Goal: Information Seeking & Learning: Find specific fact

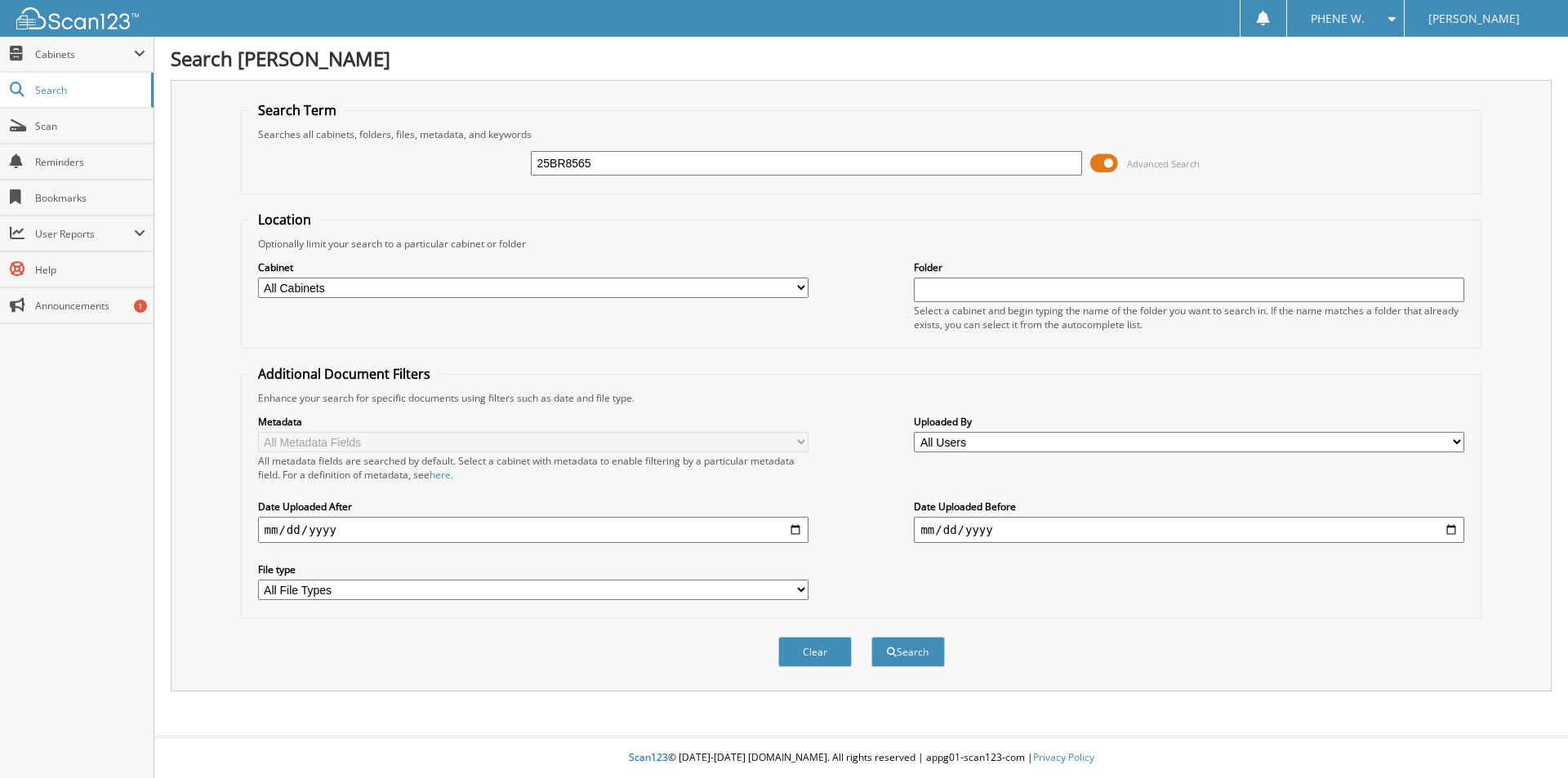
type input "25BR8565"
click at [871, 637] on button "Search" at bounding box center [908, 652] width 74 height 30
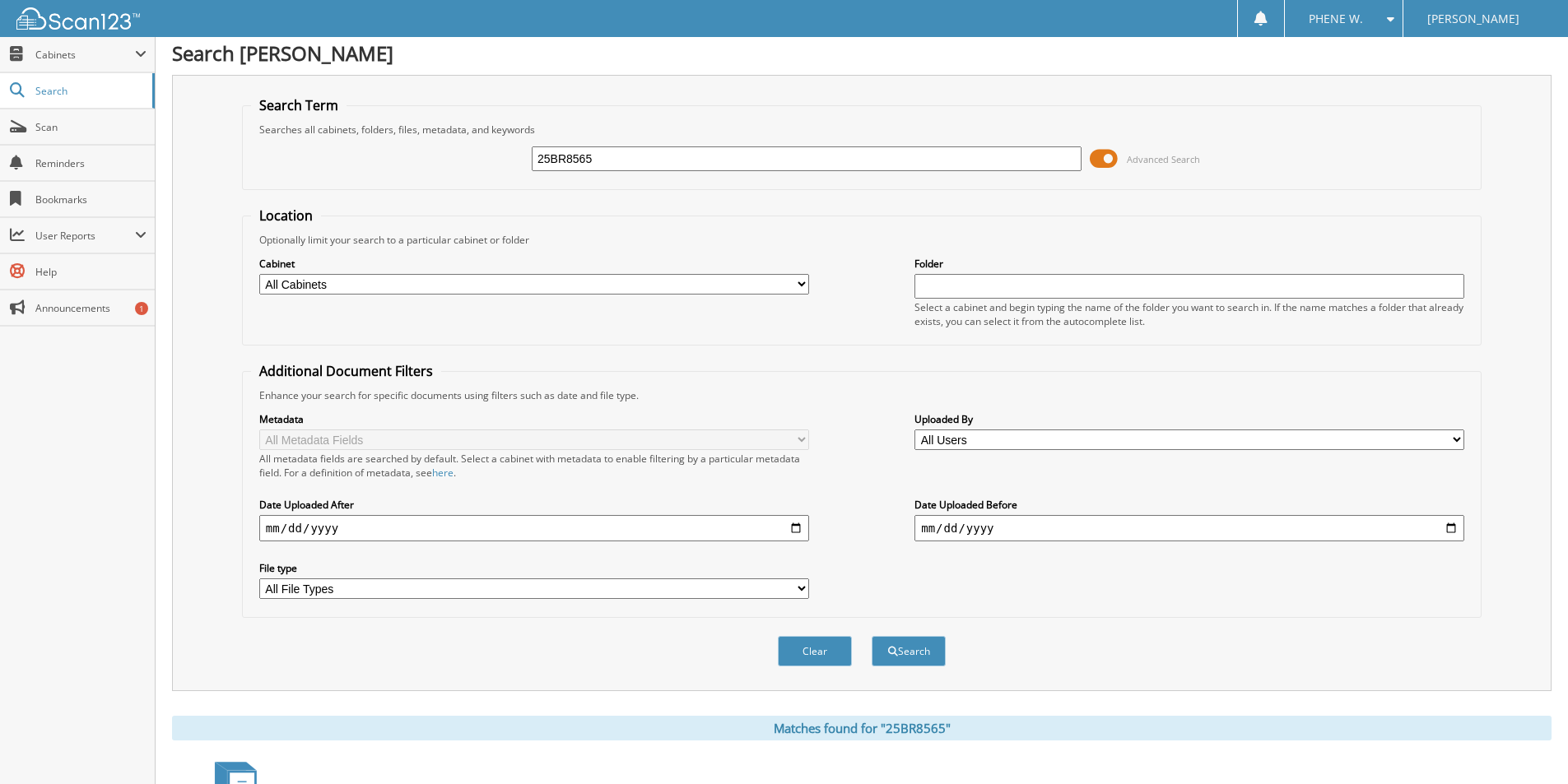
scroll to position [329, 0]
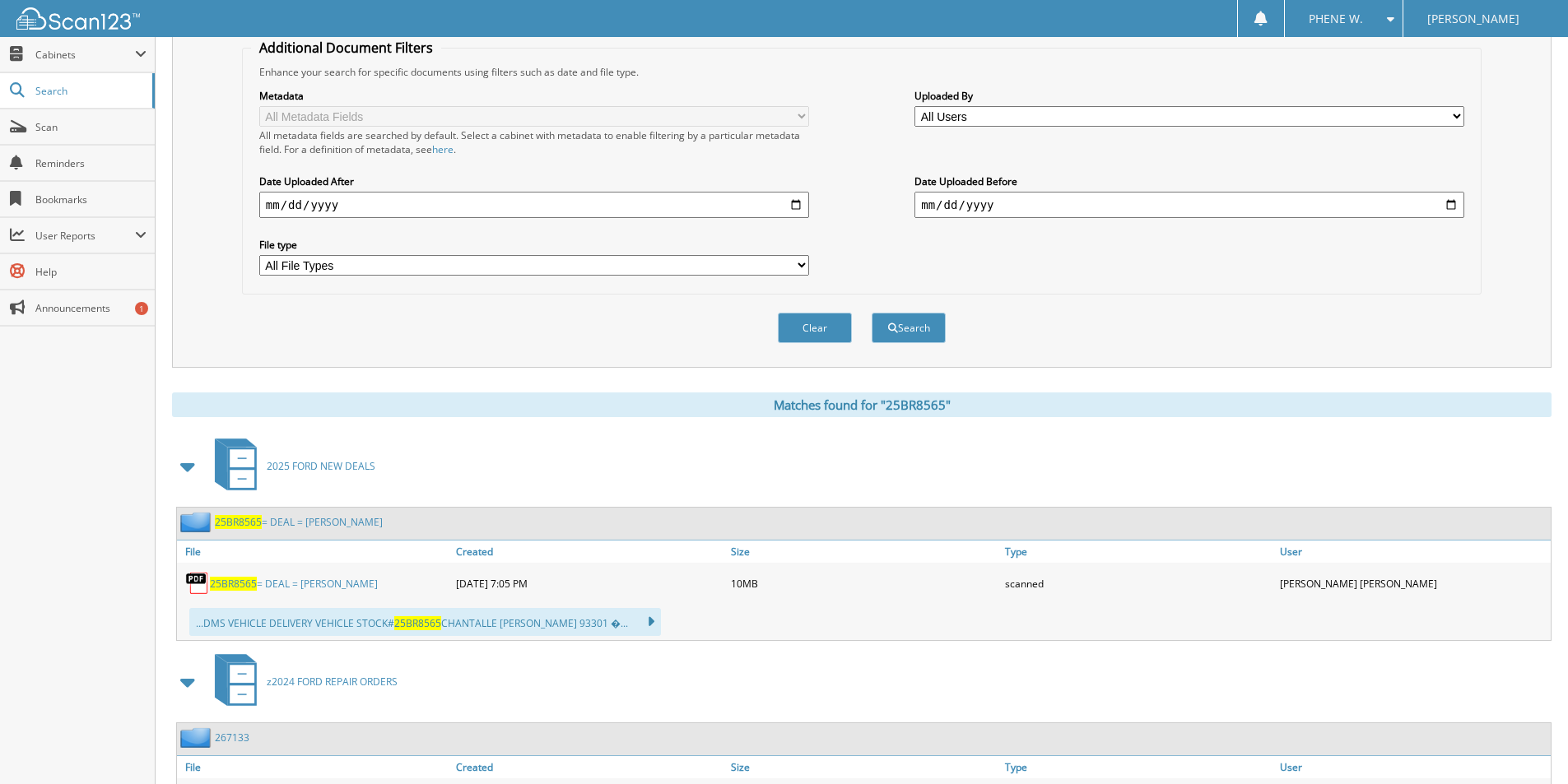
click at [303, 585] on link "25BR8565 = DEAL = BOLDUC, CHANTALLE" at bounding box center [294, 584] width 168 height 14
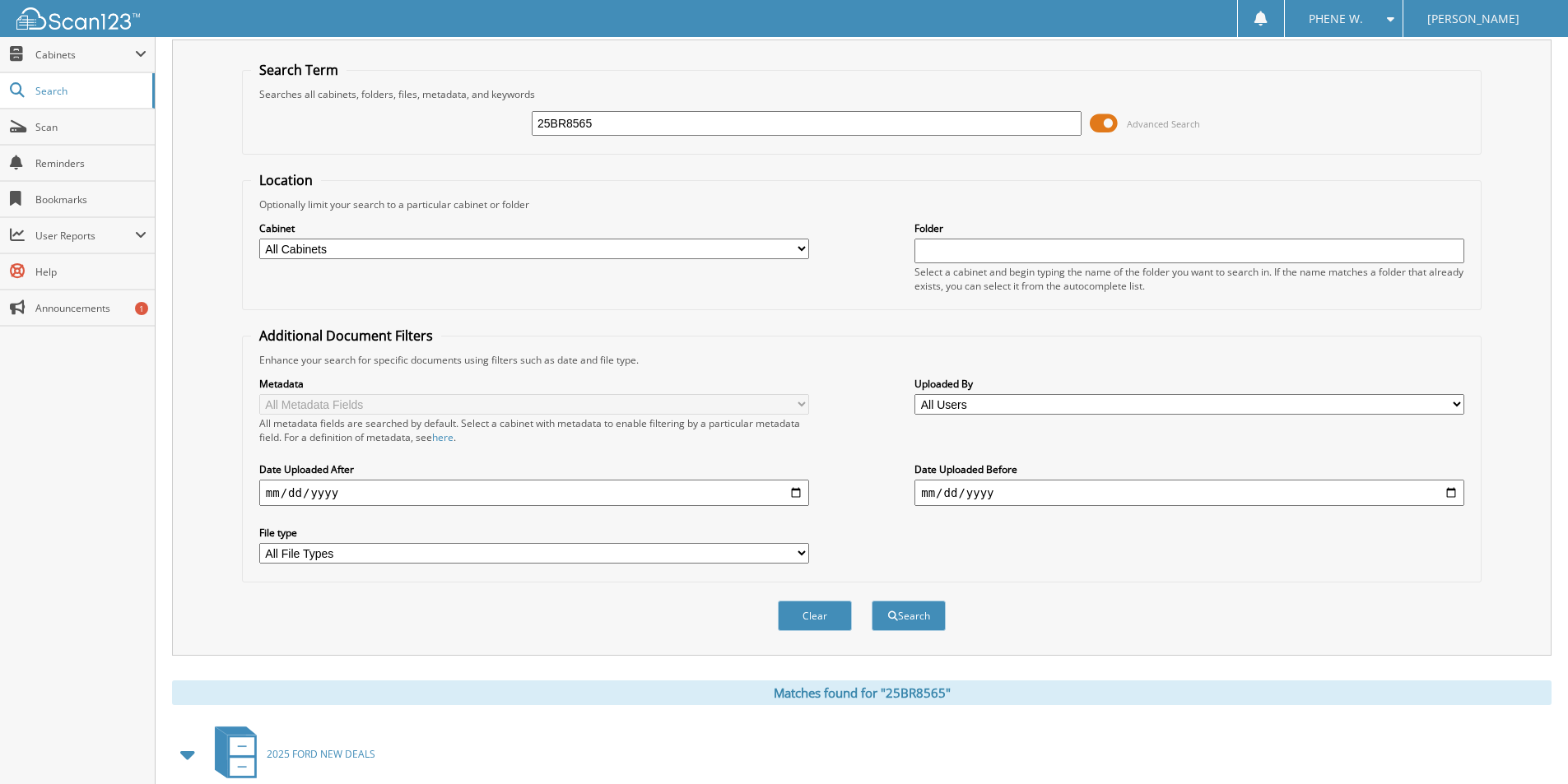
scroll to position [0, 0]
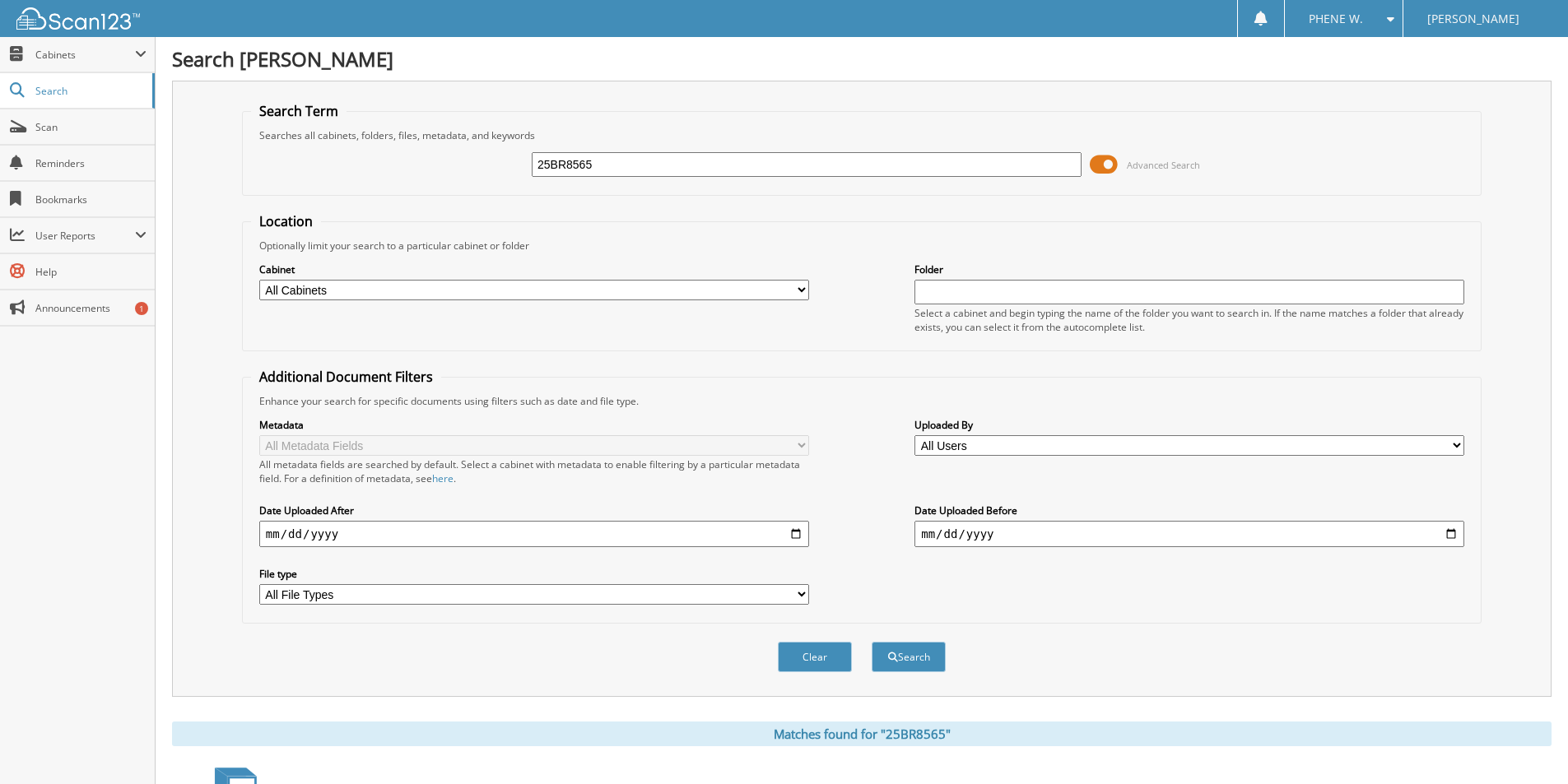
click at [585, 167] on input "25BR8565" at bounding box center [807, 165] width 550 height 25
paste input "RA6930"
type input "25RA6930"
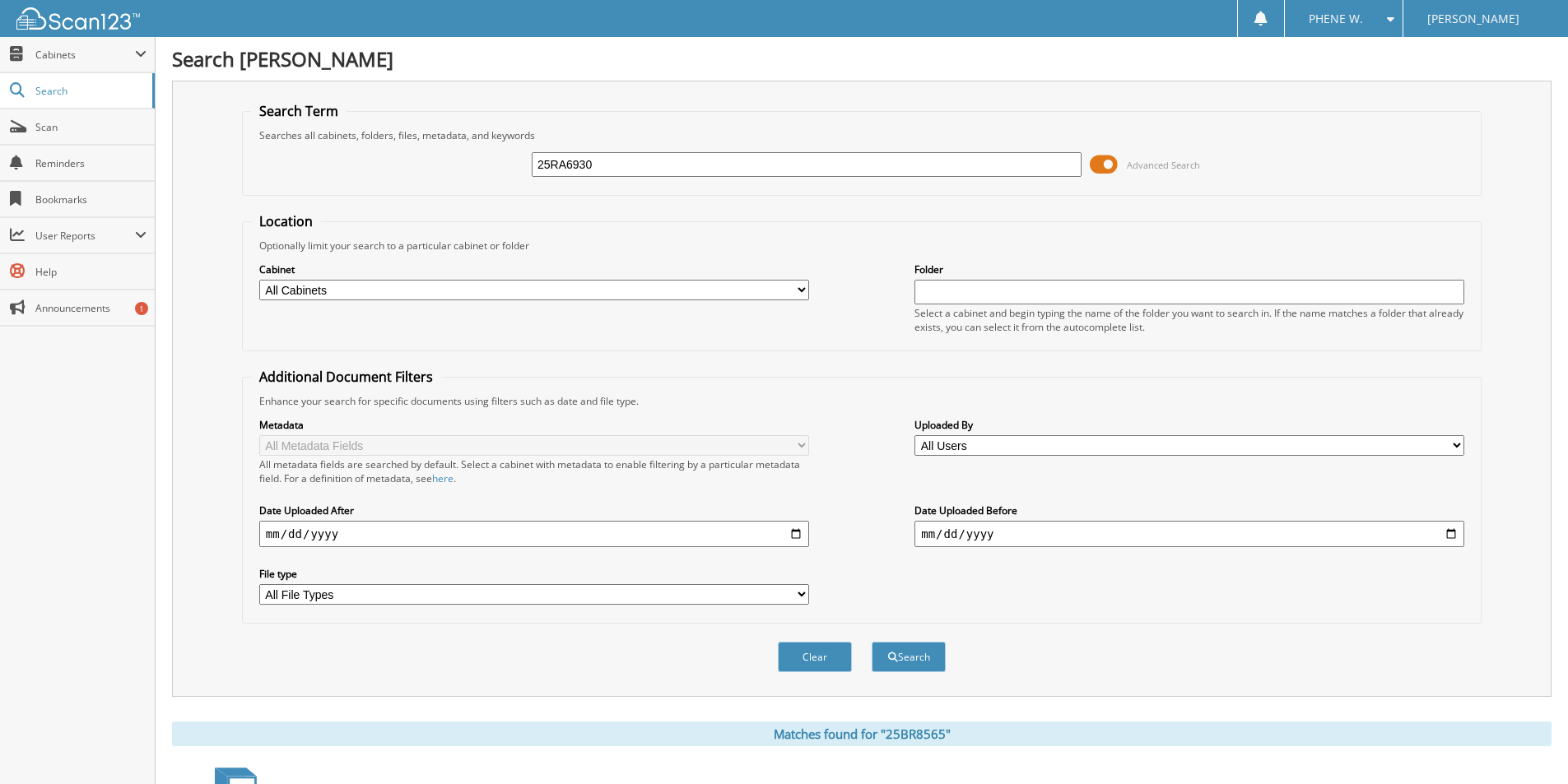
drag, startPoint x: 653, startPoint y: 310, endPoint x: 1041, endPoint y: 716, distance: 561.6
click at [1085, 712] on div "Search Term Searches all cabinets, folders, files, metadata, and keywords 25RA6…" at bounding box center [861, 775] width 1379 height 1389
click at [915, 661] on button "Search" at bounding box center [909, 657] width 74 height 30
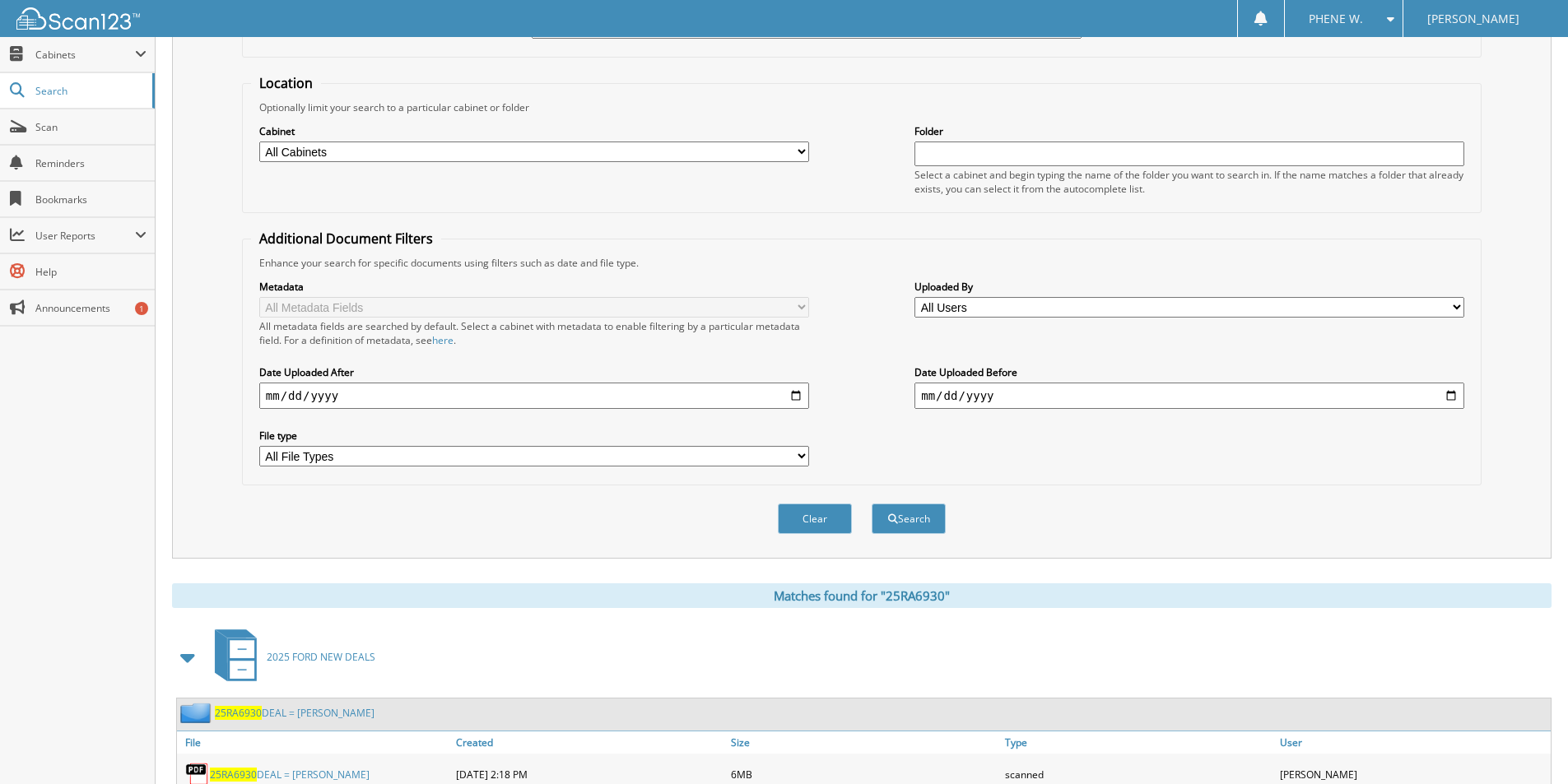
scroll to position [494, 0]
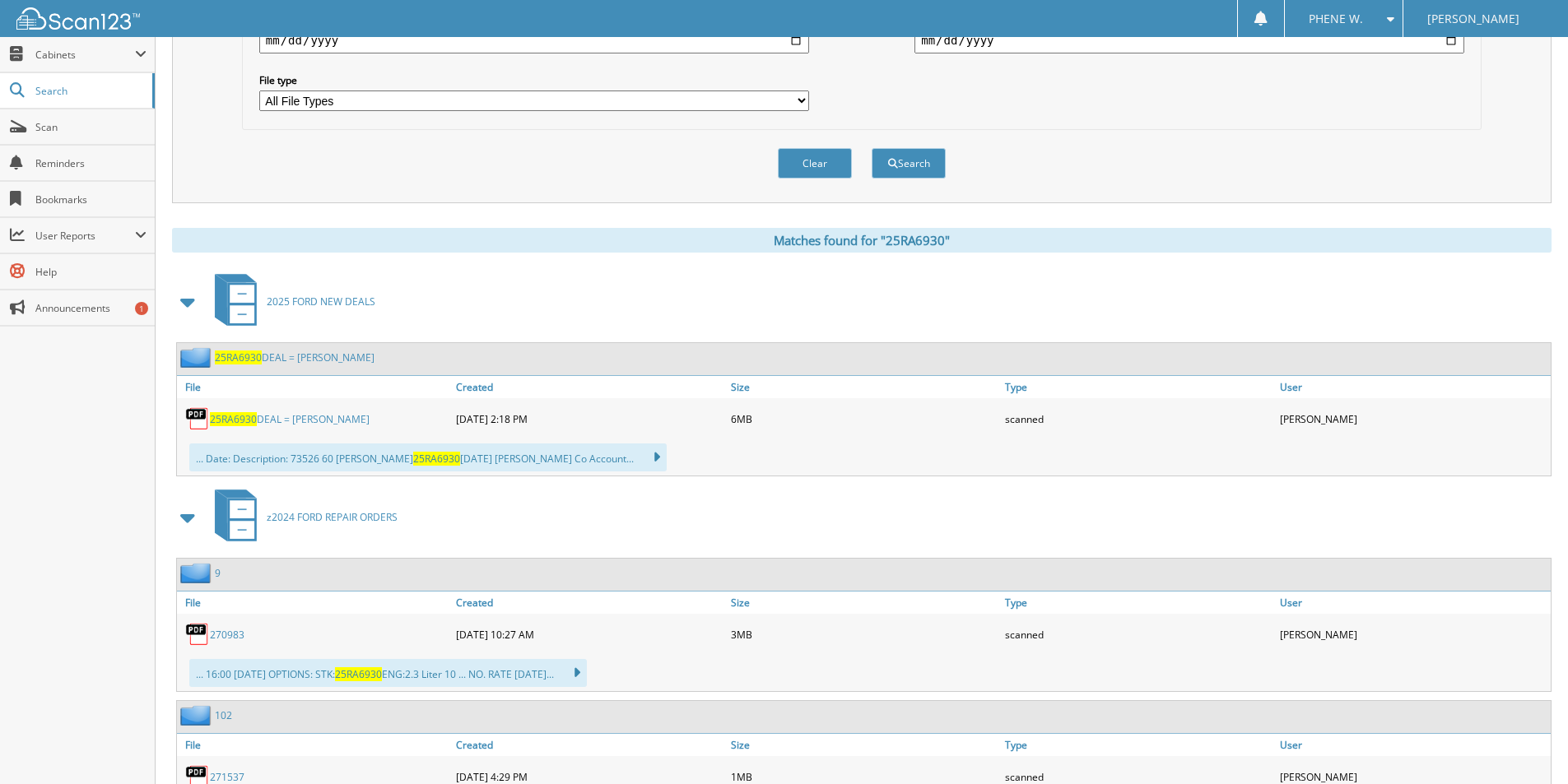
click at [341, 427] on link "25RA6930 DEAL = [PERSON_NAME]" at bounding box center [290, 419] width 159 height 14
